Goal: Transaction & Acquisition: Obtain resource

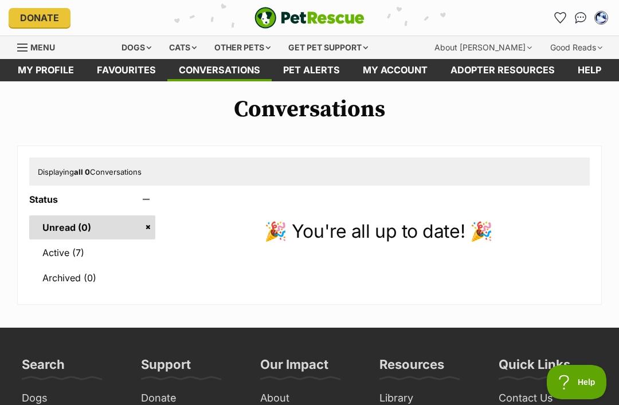
click at [60, 255] on link "Active (7)" at bounding box center [92, 253] width 126 height 24
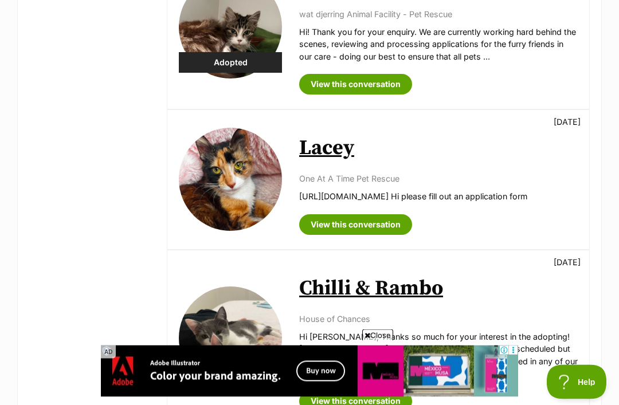
scroll to position [579, 0]
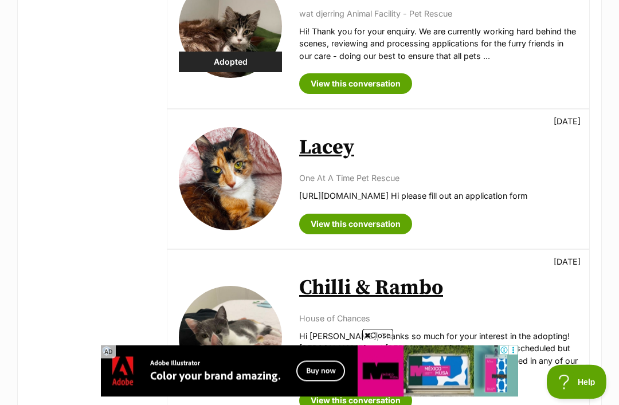
click at [389, 232] on link "View this conversation" at bounding box center [355, 224] width 113 height 21
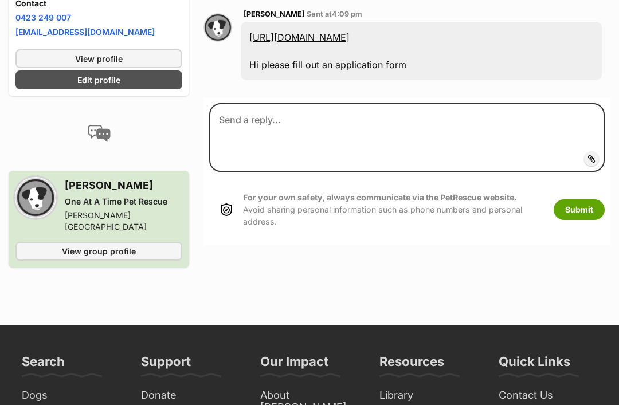
scroll to position [572, 0]
click at [115, 245] on span "View group profile" at bounding box center [99, 251] width 74 height 12
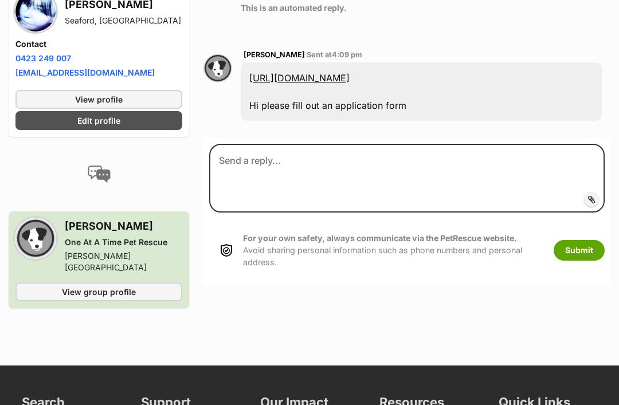
scroll to position [530, 0]
click at [100, 171] on img at bounding box center [99, 174] width 23 height 17
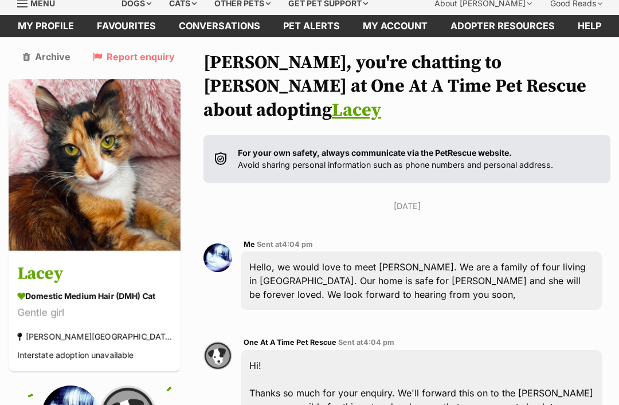
scroll to position [3, 0]
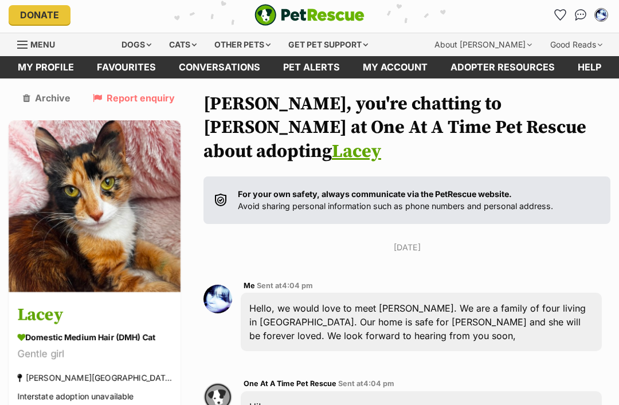
click at [514, 187] on div "For your own safety, always communicate via the PetRescue website. Avoid sharin…" at bounding box center [406, 200] width 407 height 48
click at [381, 140] on link "Lacey" at bounding box center [356, 151] width 49 height 23
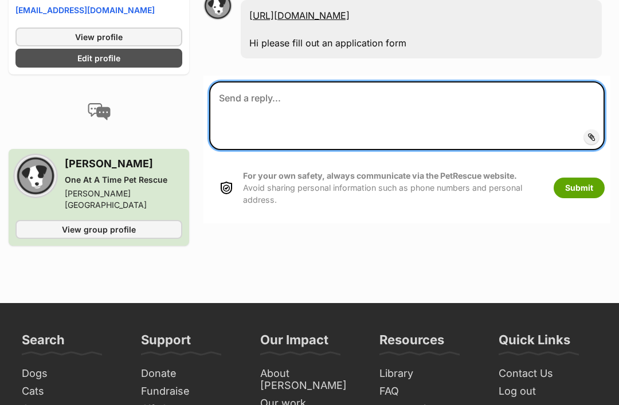
click at [430, 82] on textarea at bounding box center [406, 116] width 395 height 69
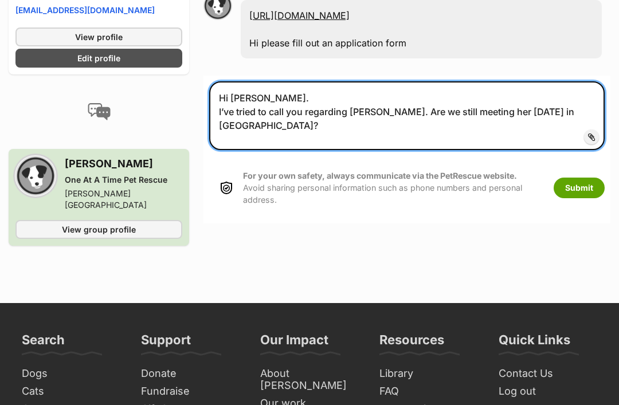
type textarea "Hi Catherine. I’ve tried to call you regarding Lacey. Are we still meeting her …"
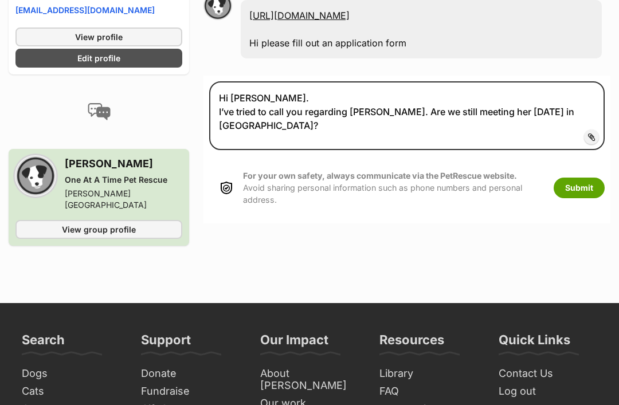
click at [571, 178] on button "Submit" at bounding box center [578, 188] width 51 height 21
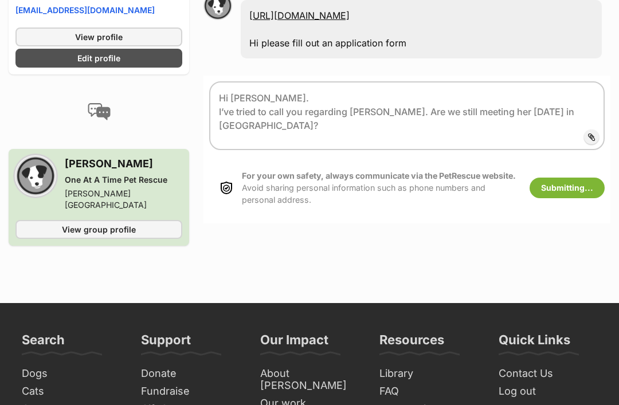
scroll to position [593, 0]
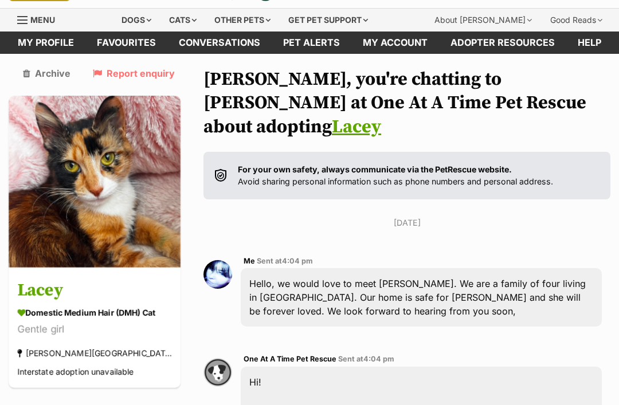
scroll to position [10, 0]
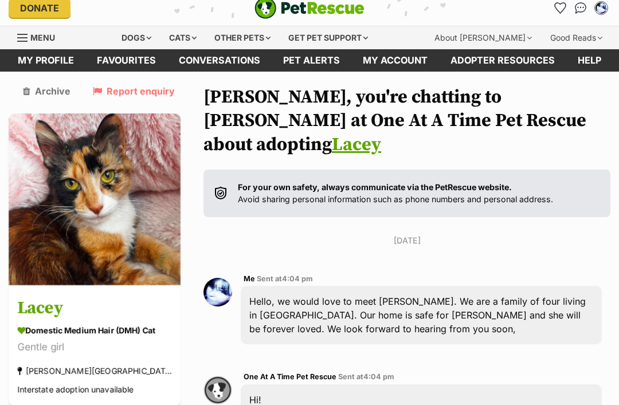
click at [203, 34] on div "Cats" at bounding box center [183, 37] width 44 height 23
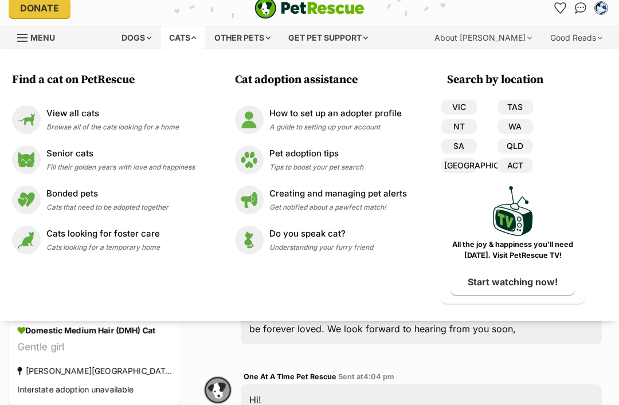
click at [84, 120] on div "View all cats Browse all of the cats looking for a home" at bounding box center [112, 119] width 132 height 25
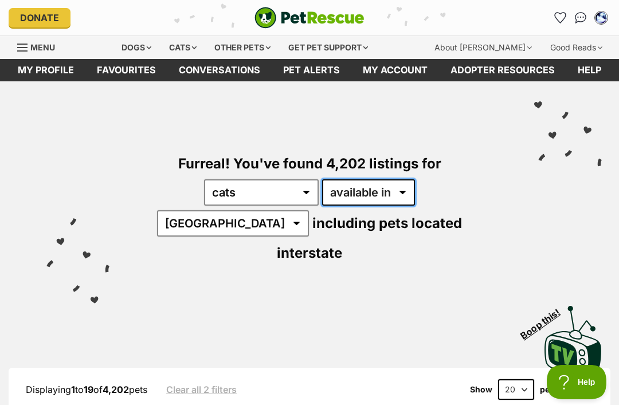
click at [360, 189] on select "available in located in" at bounding box center [368, 192] width 93 height 26
select select "disabled"
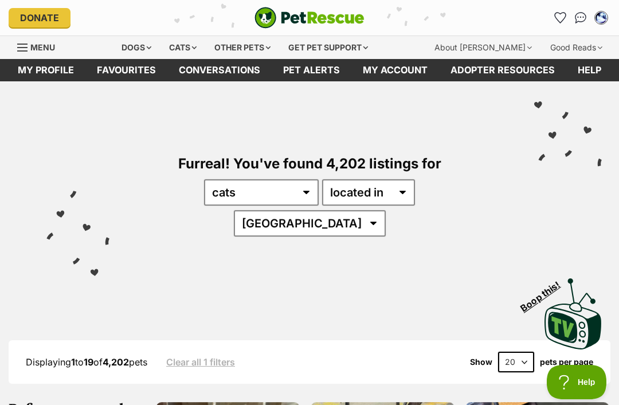
select select "VIC"
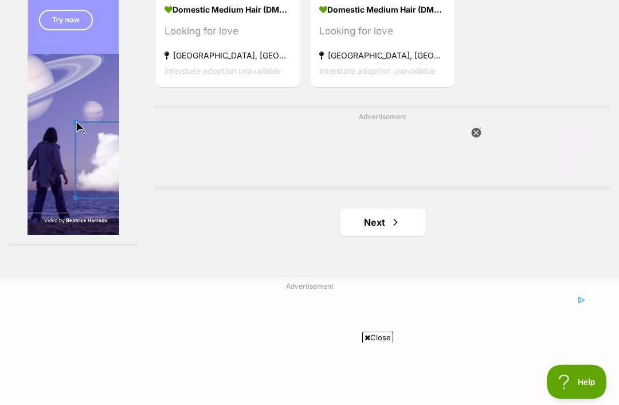
scroll to position [2408, 0]
click at [390, 229] on span "Next page" at bounding box center [395, 222] width 11 height 14
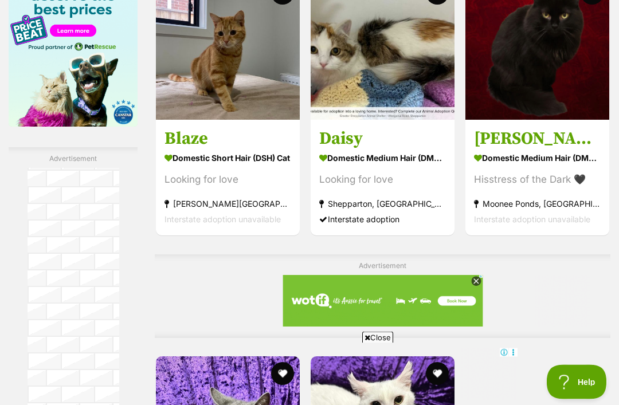
scroll to position [1988, 0]
click at [488, 150] on h3 "[PERSON_NAME]" at bounding box center [537, 139] width 127 height 22
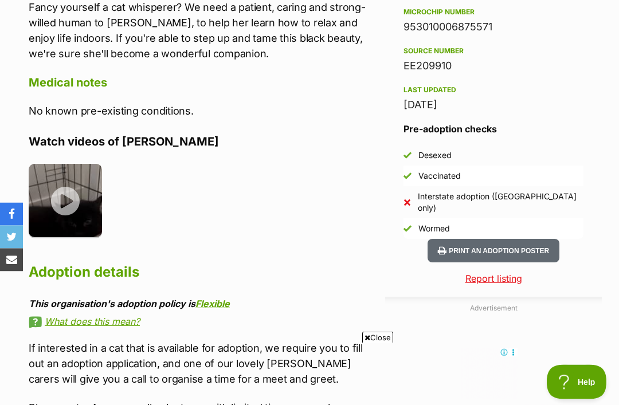
scroll to position [1008, 0]
click at [67, 199] on img at bounding box center [65, 200] width 73 height 73
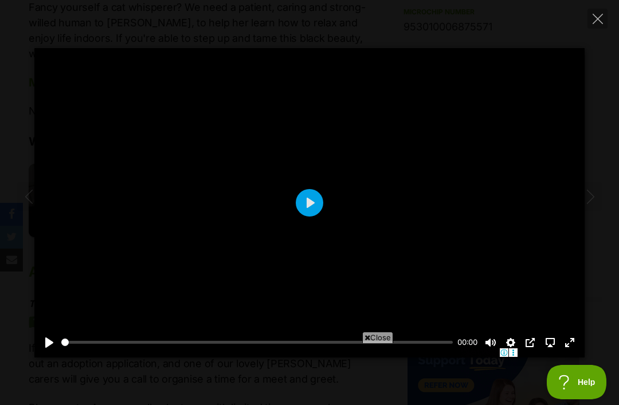
scroll to position [0, 0]
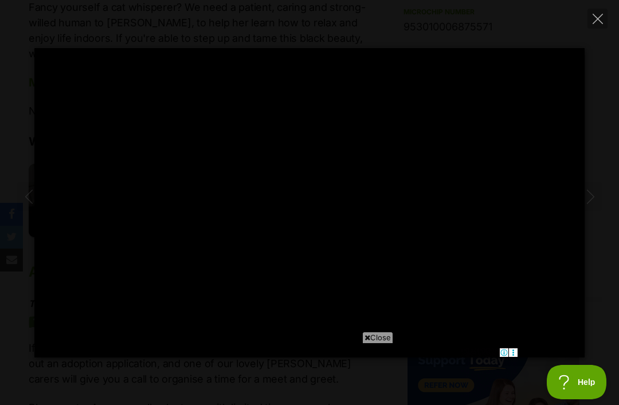
type input "100"
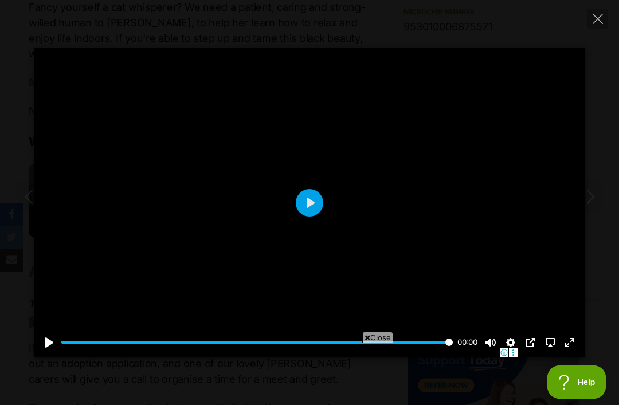
click at [593, 17] on icon "Close" at bounding box center [597, 19] width 10 height 10
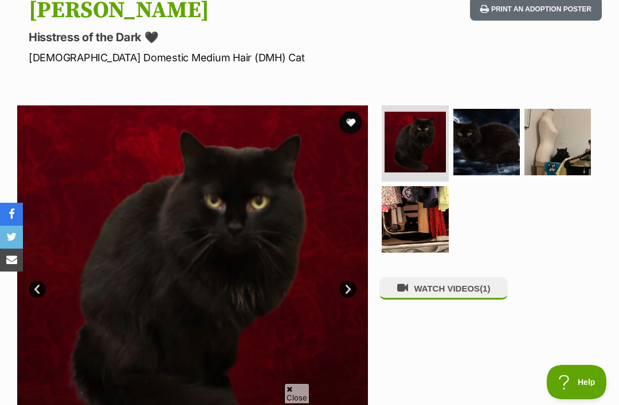
click at [485, 137] on img at bounding box center [486, 142] width 66 height 66
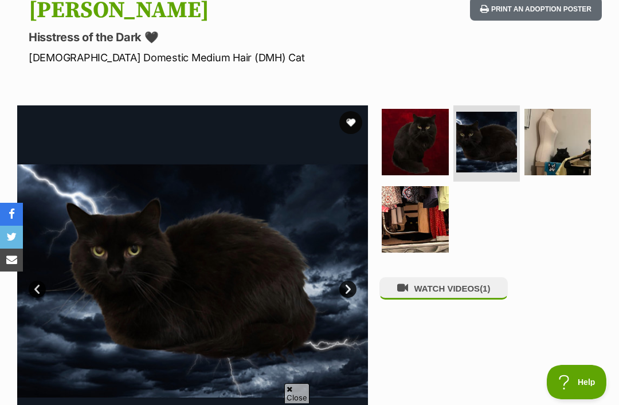
click at [569, 150] on img at bounding box center [557, 142] width 66 height 66
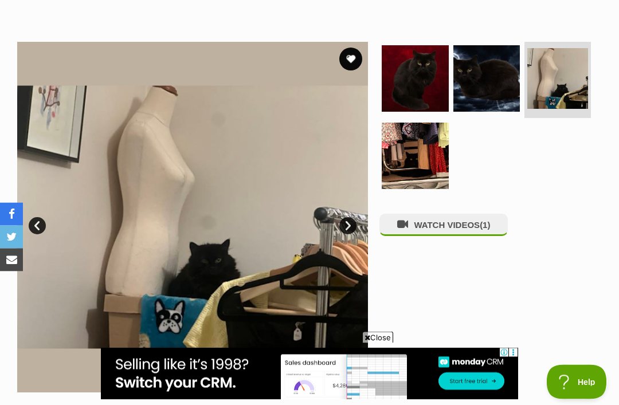
scroll to position [196, 0]
click at [410, 151] on img at bounding box center [415, 156] width 66 height 66
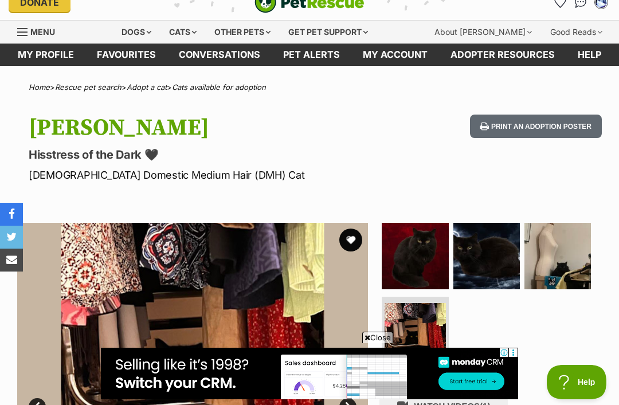
scroll to position [0, 0]
